Goal: Book appointment/travel/reservation

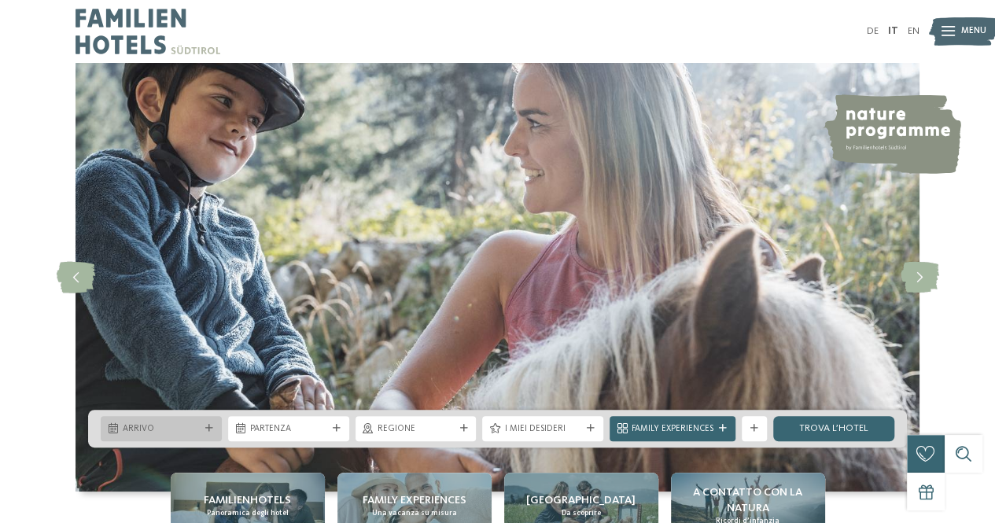
click at [182, 427] on span "Arrivo" at bounding box center [161, 429] width 77 height 13
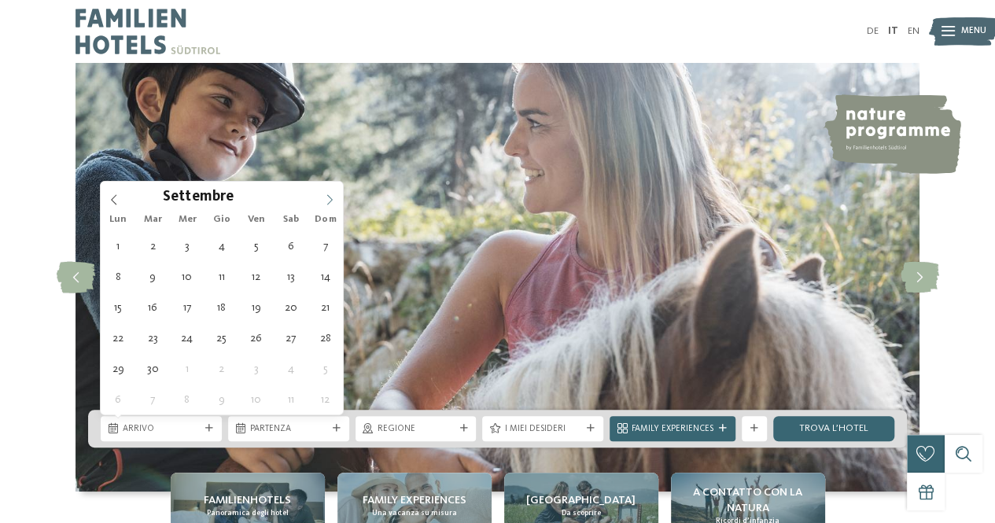
click at [330, 198] on icon at bounding box center [329, 199] width 11 height 11
type input "****"
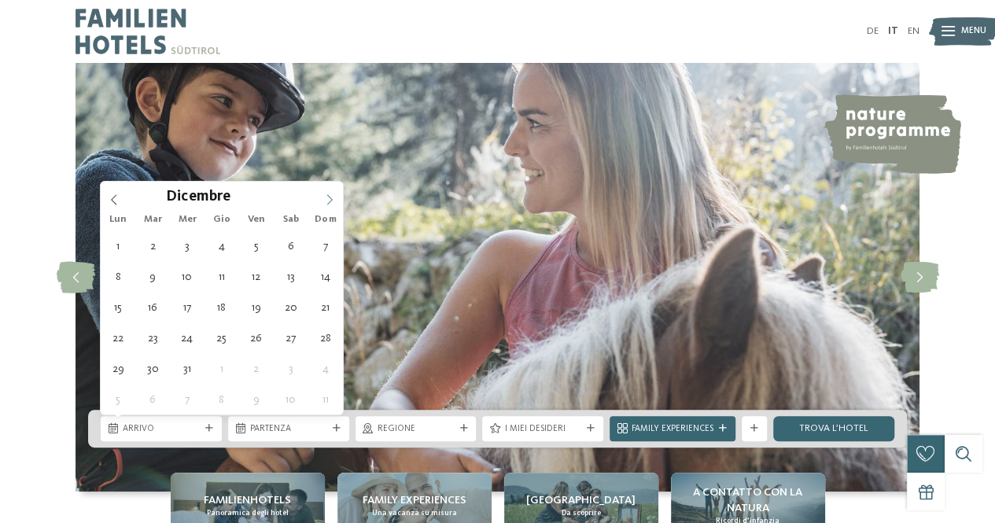
click at [330, 198] on icon at bounding box center [329, 199] width 11 height 11
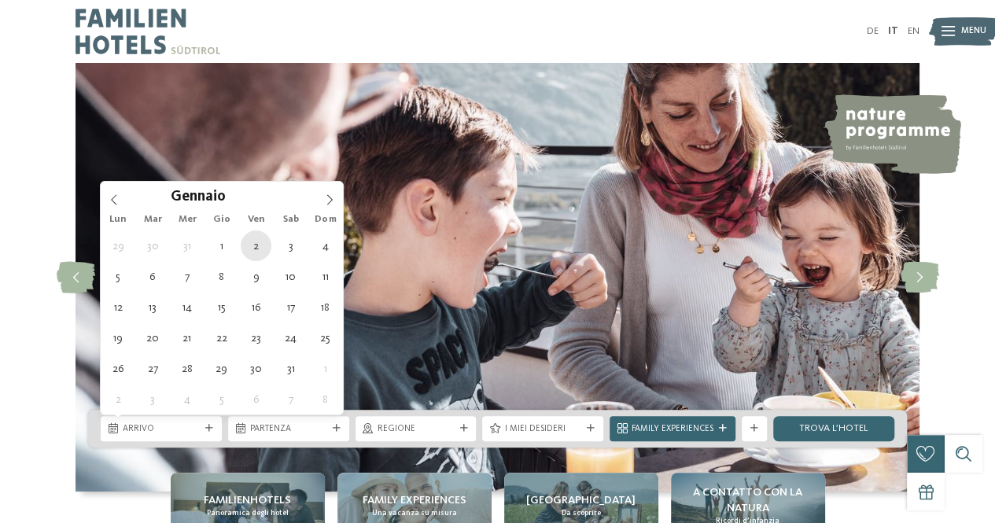
type div "[DATE]"
type input "****"
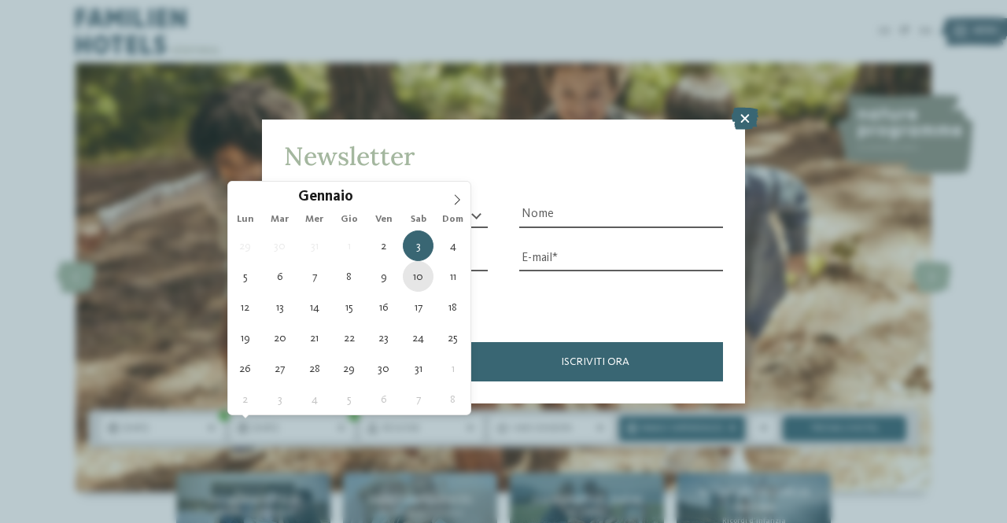
type div "[DATE]"
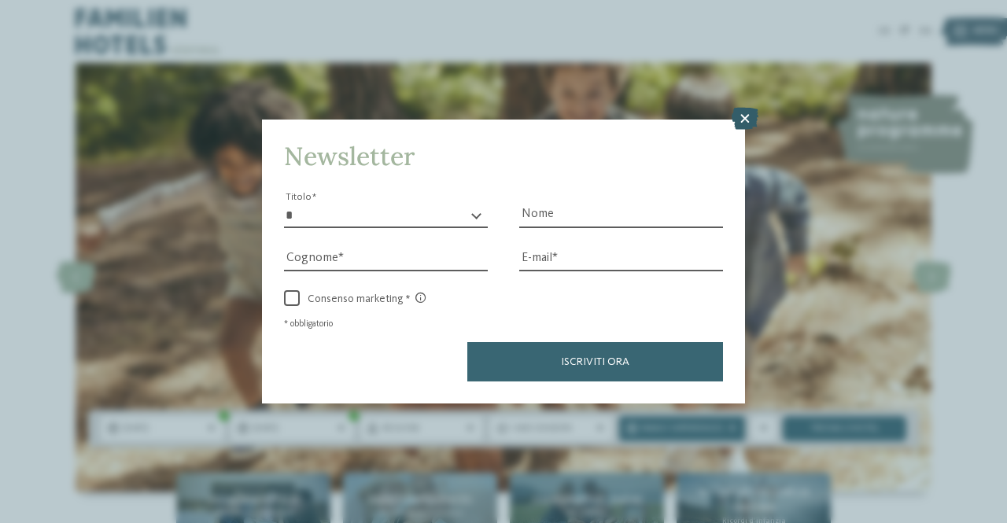
click at [749, 116] on icon at bounding box center [745, 119] width 27 height 22
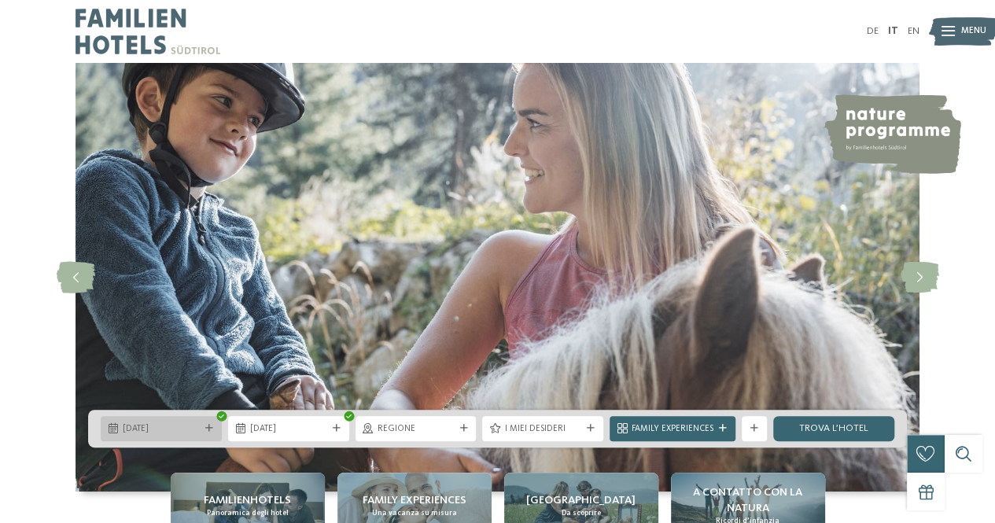
click at [182, 429] on span "[DATE]" at bounding box center [161, 429] width 77 height 13
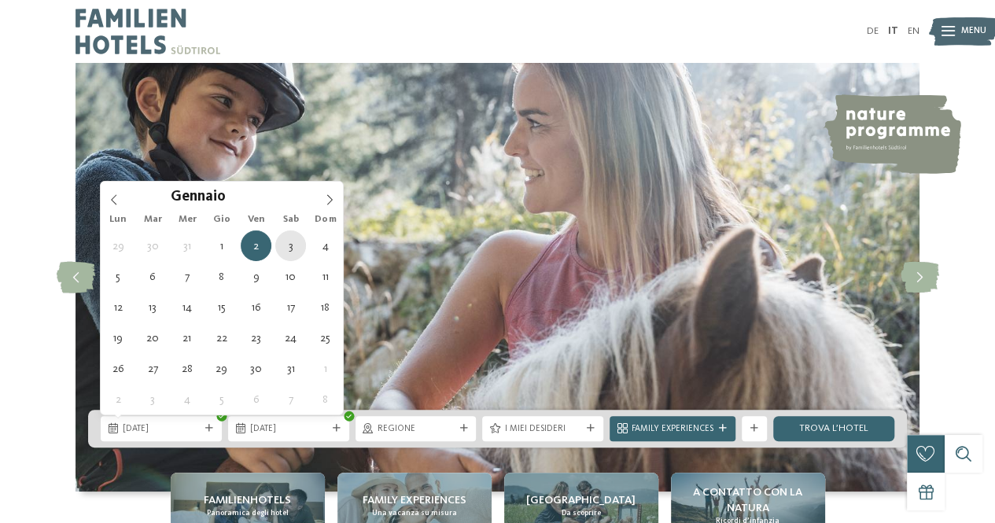
type div "[DATE]"
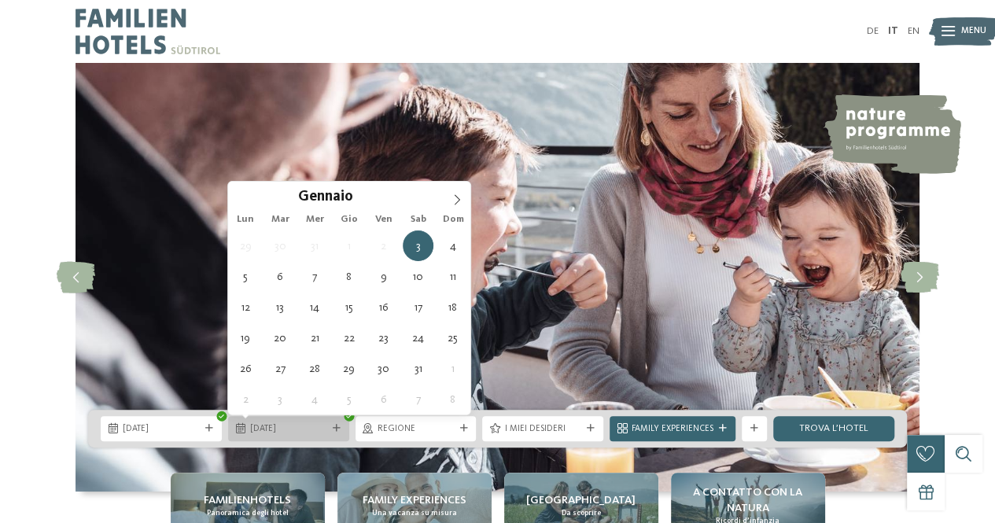
click at [317, 437] on div "[DATE]" at bounding box center [288, 428] width 121 height 25
type div "[DATE]"
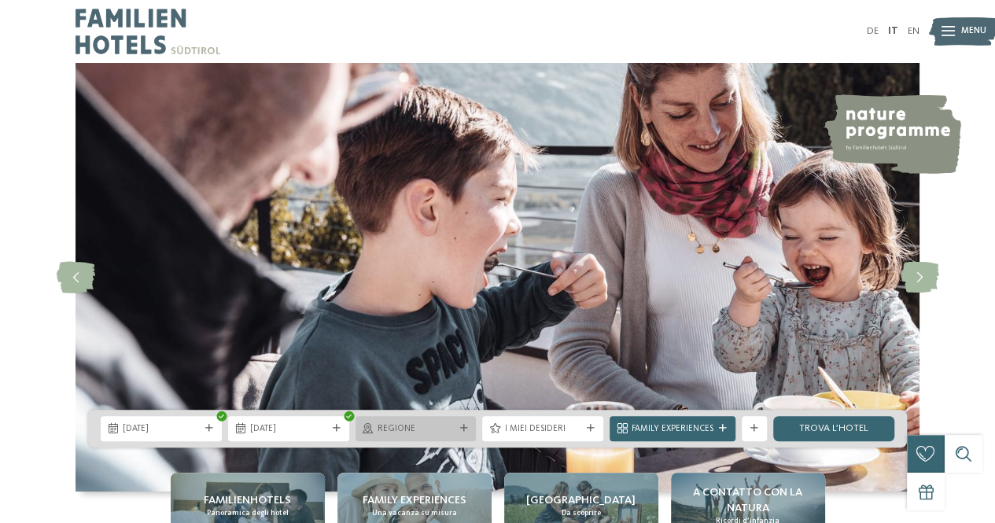
click at [412, 424] on span "Regione" at bounding box center [416, 429] width 77 height 13
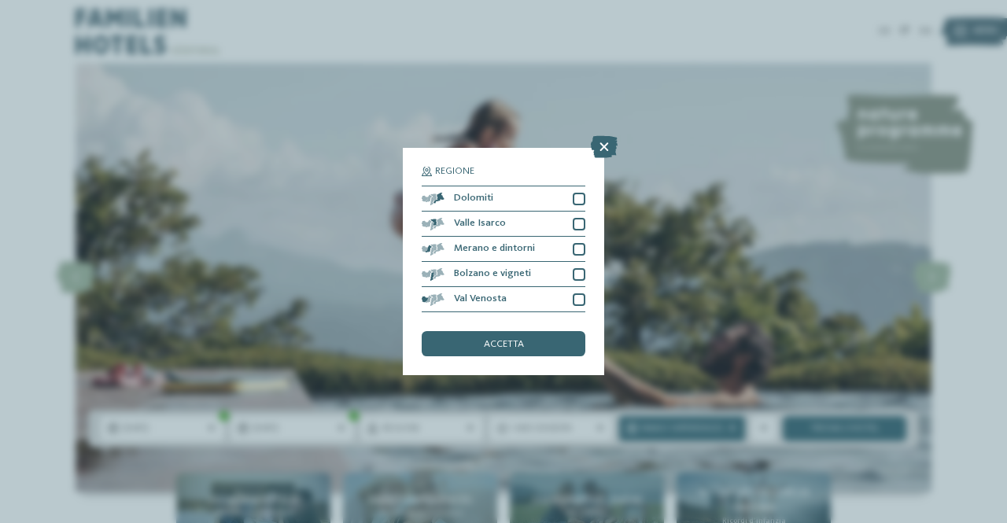
click at [585, 297] on div "Regione Dolomiti [GEOGRAPHIC_DATA]" at bounding box center [503, 262] width 201 height 228
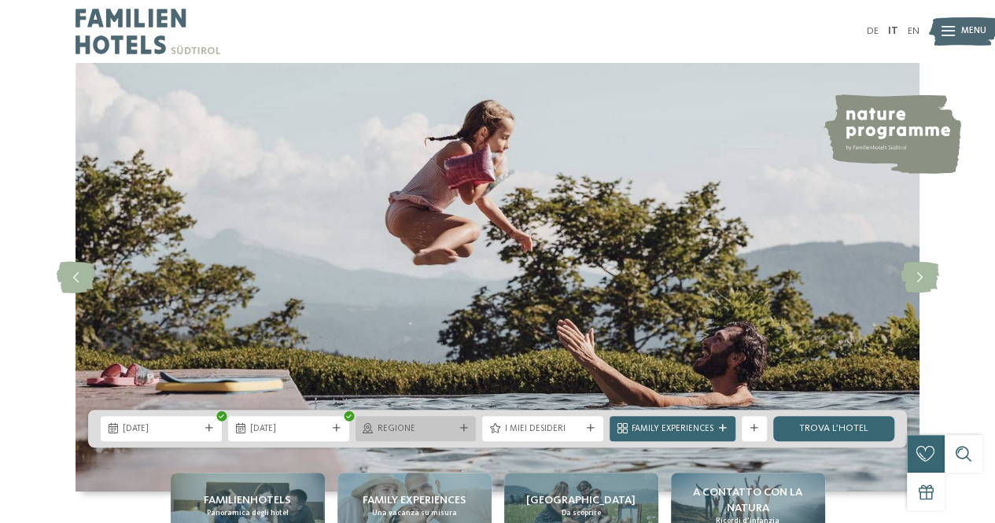
click at [420, 432] on span "Regione" at bounding box center [416, 429] width 77 height 13
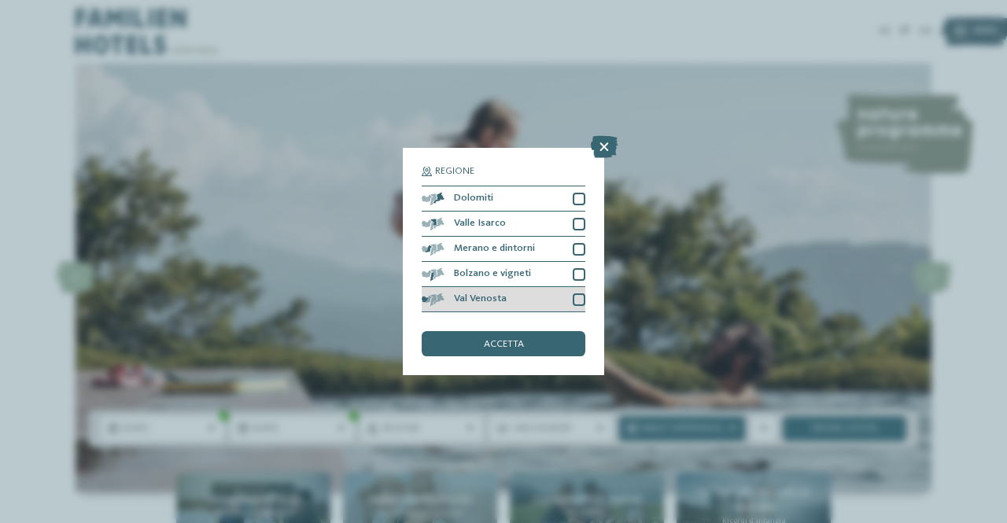
drag, startPoint x: 573, startPoint y: 298, endPoint x: 579, endPoint y: 289, distance: 10.9
click at [574, 298] on div at bounding box center [579, 299] width 13 height 13
click at [577, 278] on div at bounding box center [579, 274] width 13 height 13
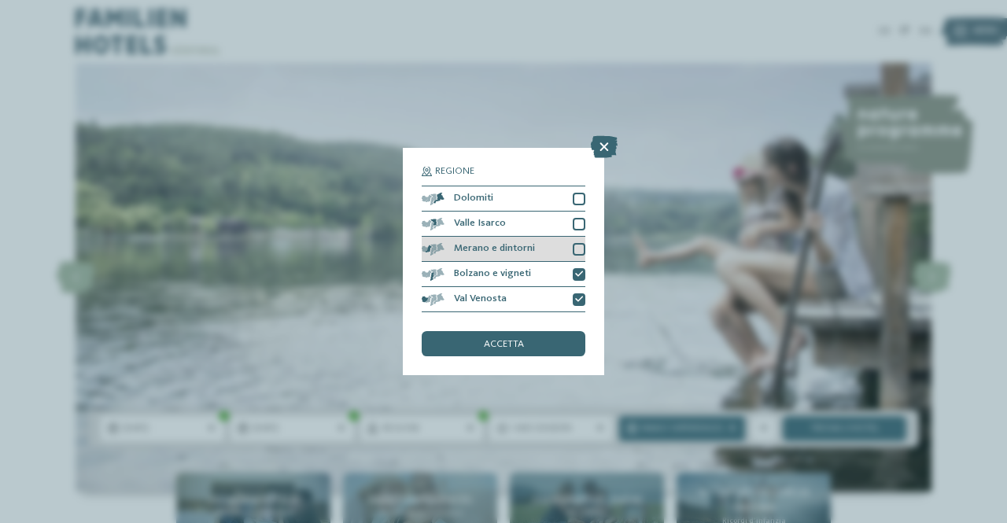
click at [580, 250] on div at bounding box center [579, 249] width 13 height 13
click at [580, 232] on div "Valle Isarco" at bounding box center [504, 224] width 164 height 25
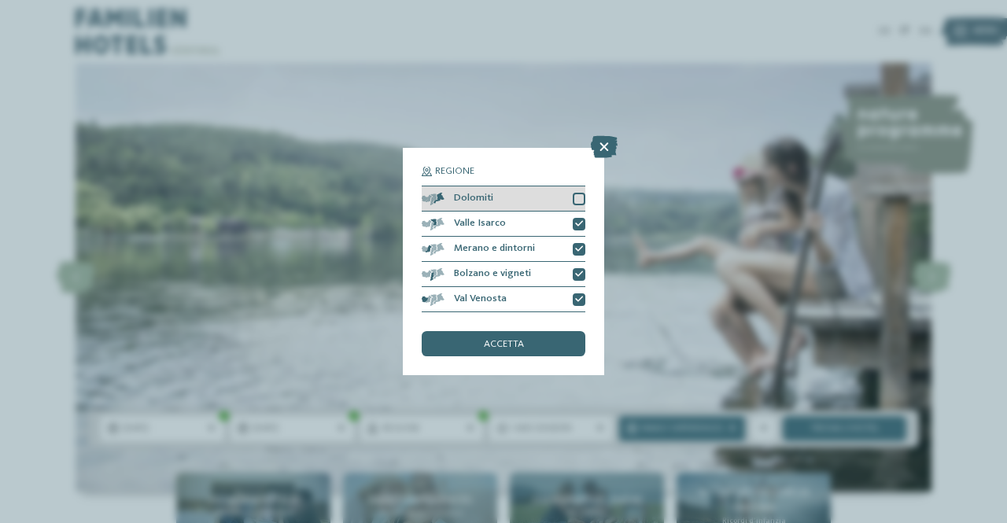
click at [583, 201] on div at bounding box center [579, 199] width 13 height 13
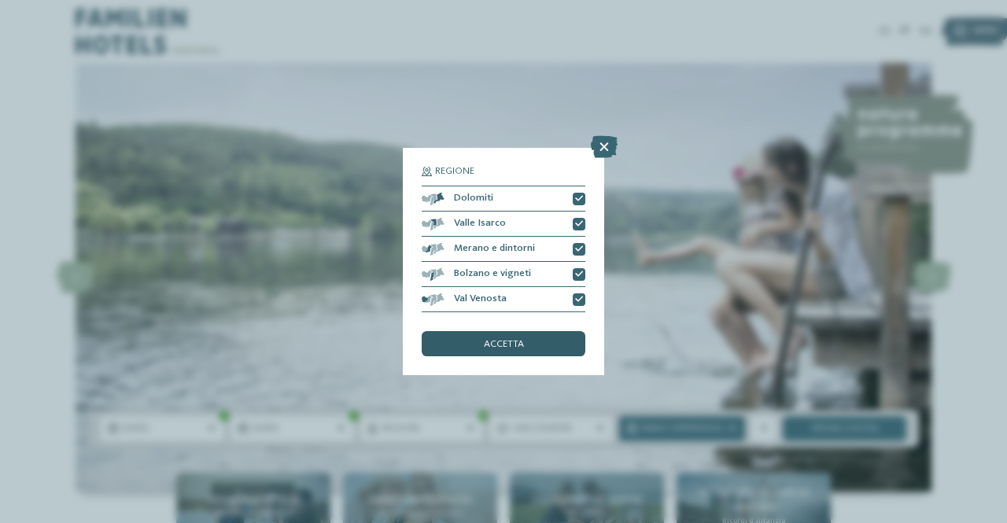
click at [553, 352] on div "accetta" at bounding box center [504, 343] width 164 height 25
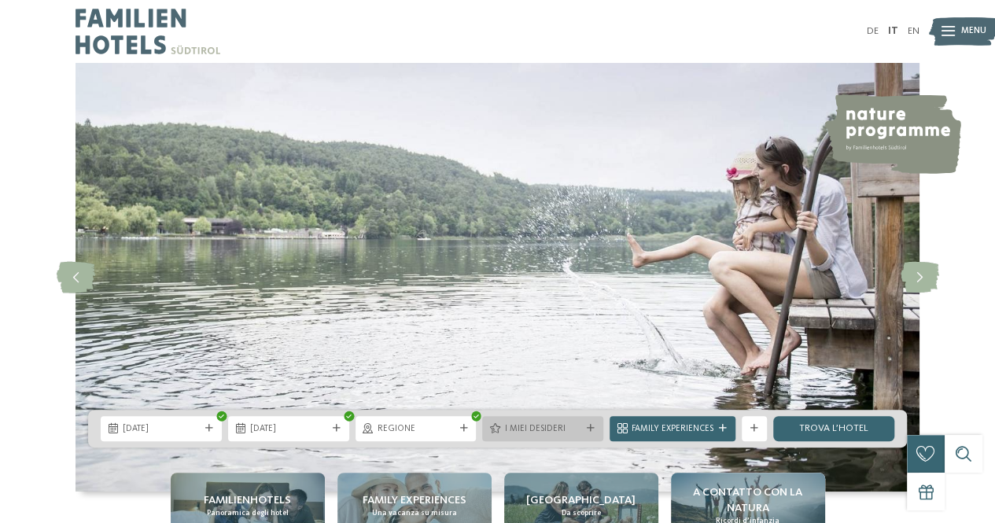
click at [570, 431] on span "I miei desideri" at bounding box center [542, 429] width 77 height 13
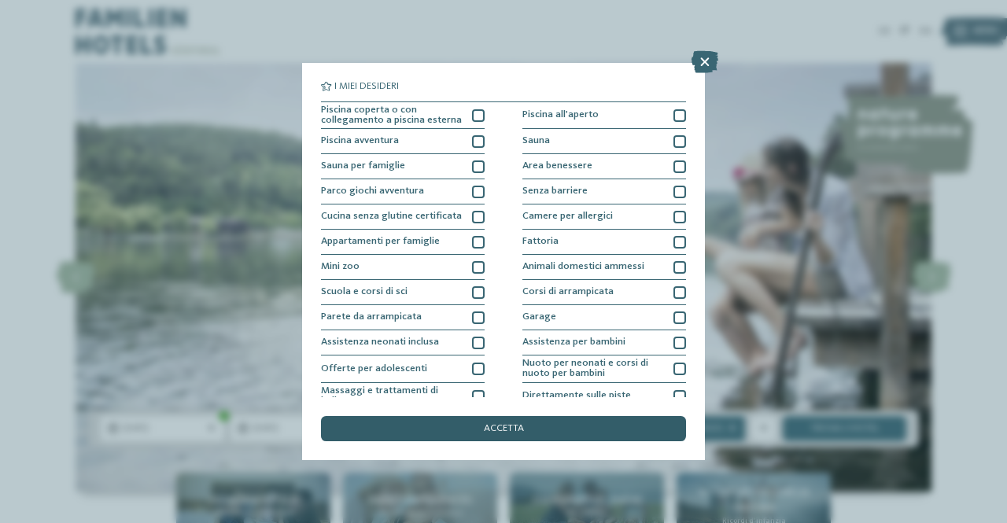
click at [578, 426] on div "accetta" at bounding box center [503, 428] width 365 height 25
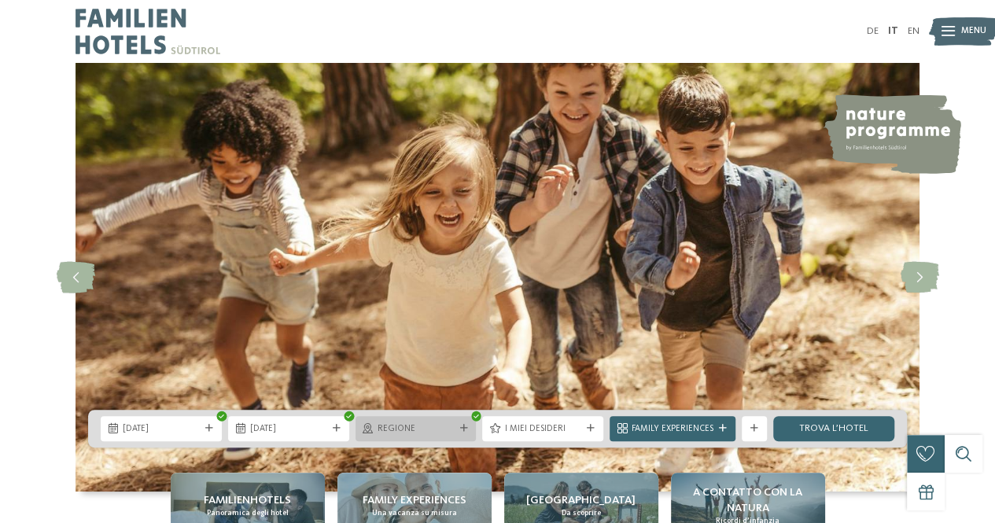
click at [456, 427] on div "Regione" at bounding box center [415, 428] width 83 height 13
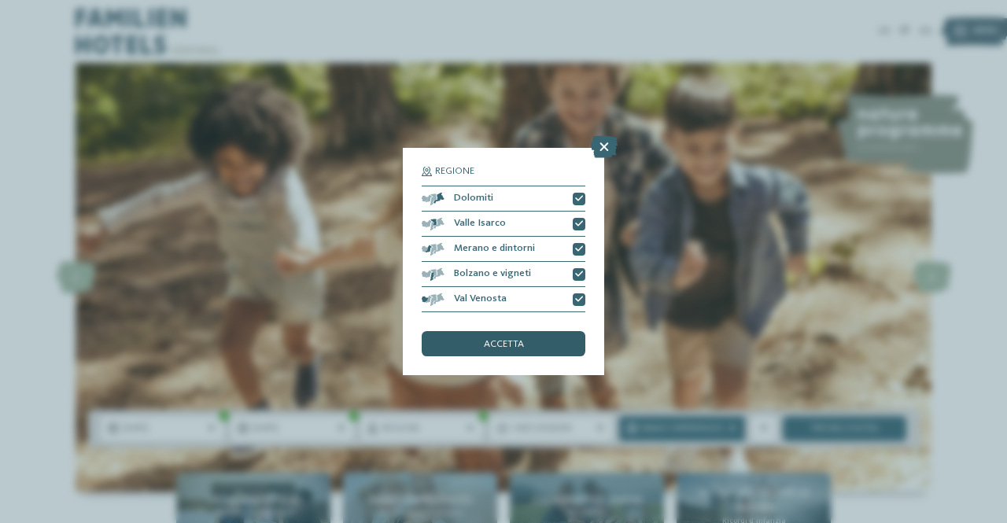
click at [507, 345] on span "accetta" at bounding box center [504, 345] width 40 height 10
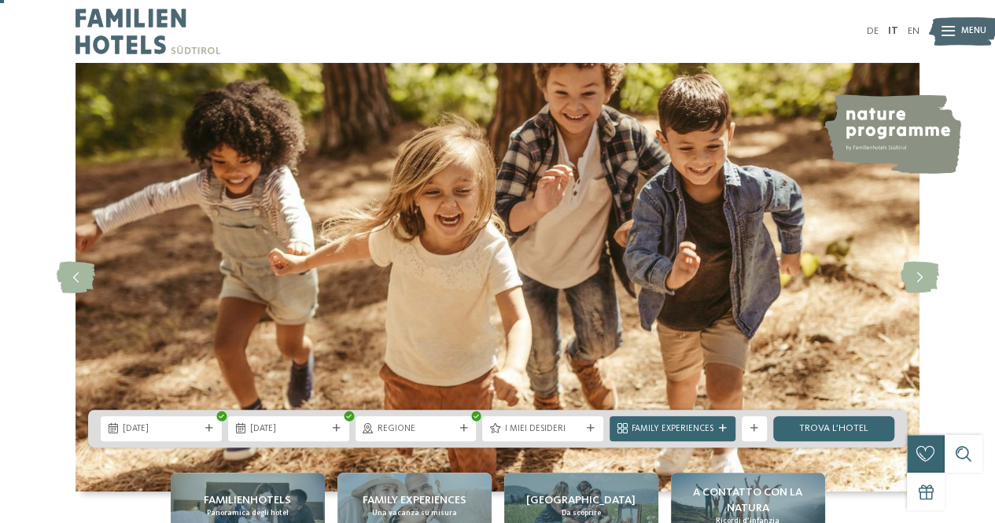
scroll to position [79, 0]
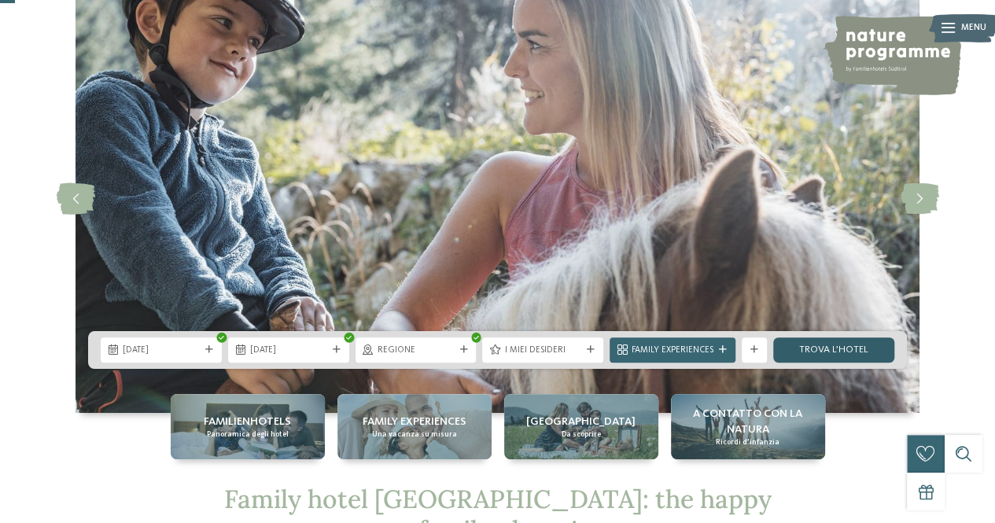
click at [865, 352] on link "trova l’hotel" at bounding box center [833, 349] width 121 height 25
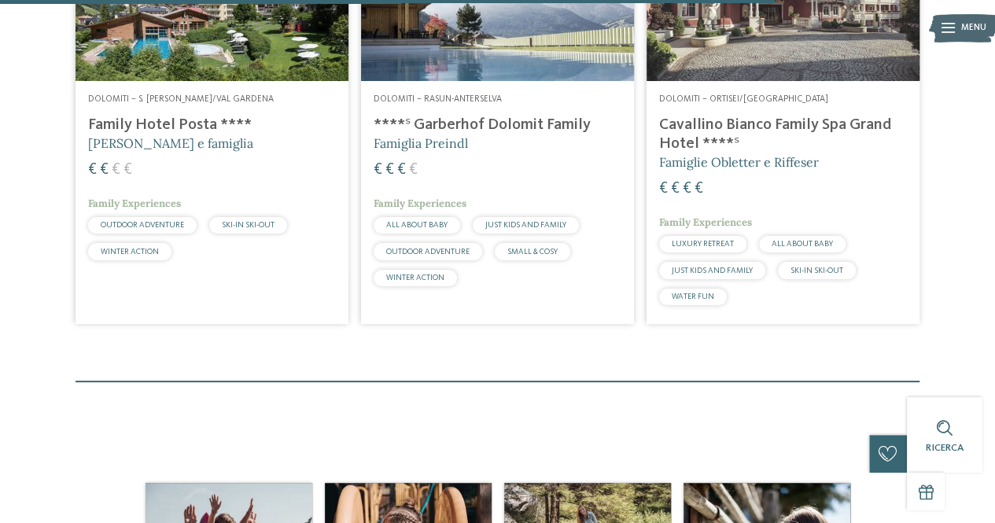
scroll to position [2124, 0]
